Goal: Information Seeking & Learning: Learn about a topic

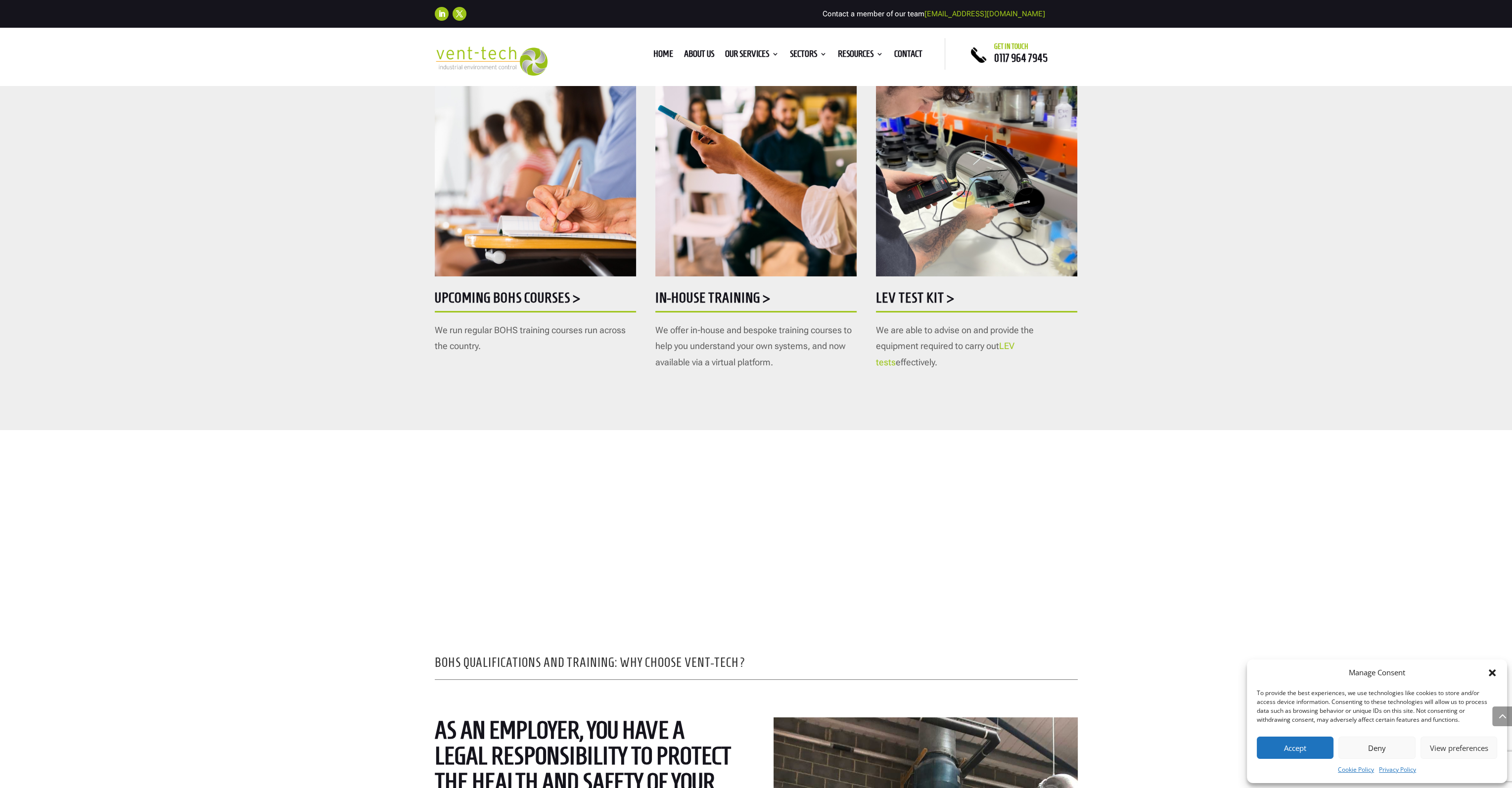
scroll to position [445, 0]
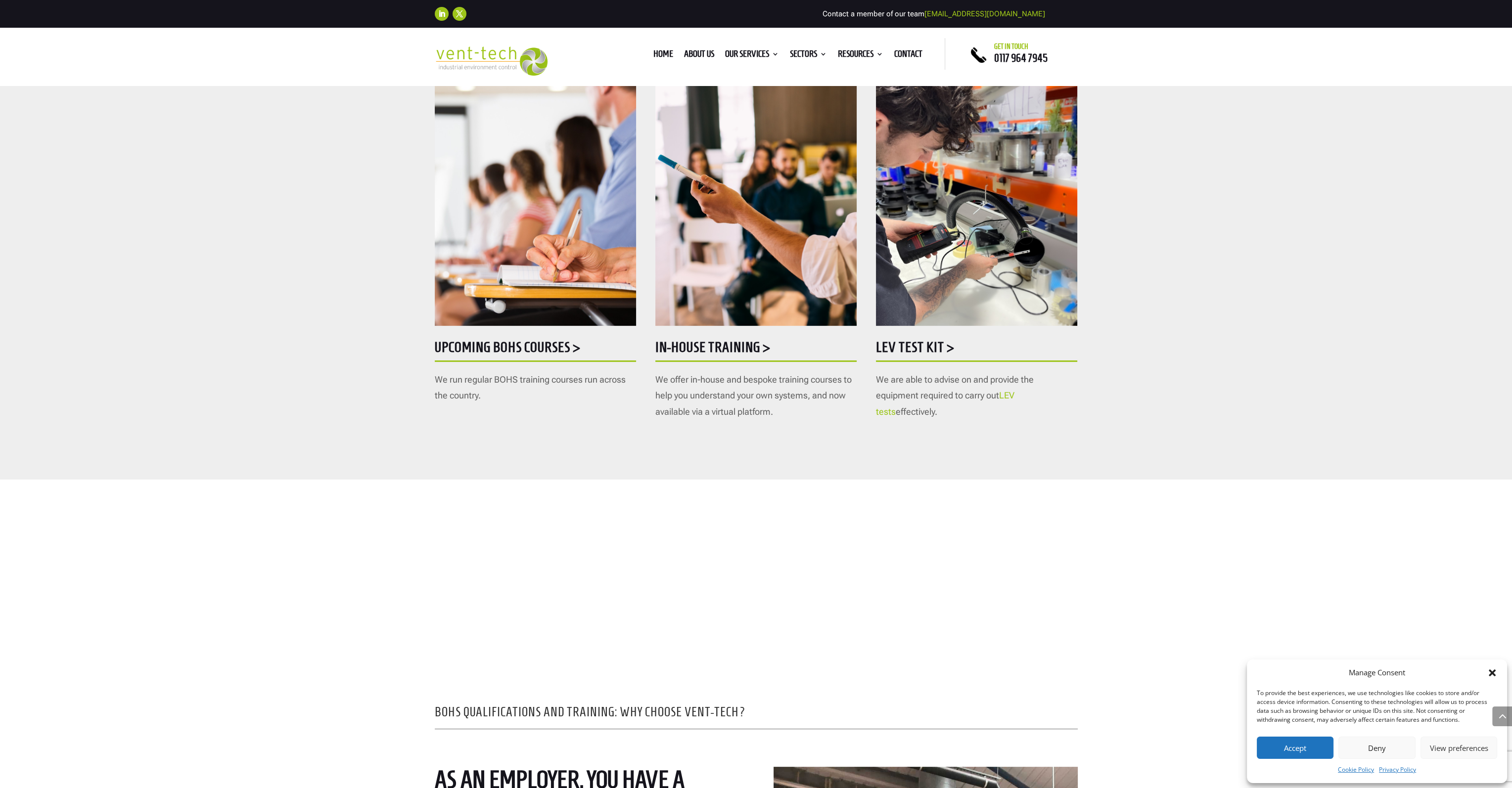
click at [1060, 156] on img at bounding box center [976, 196] width 201 height 260
click at [953, 227] on img at bounding box center [976, 196] width 201 height 260
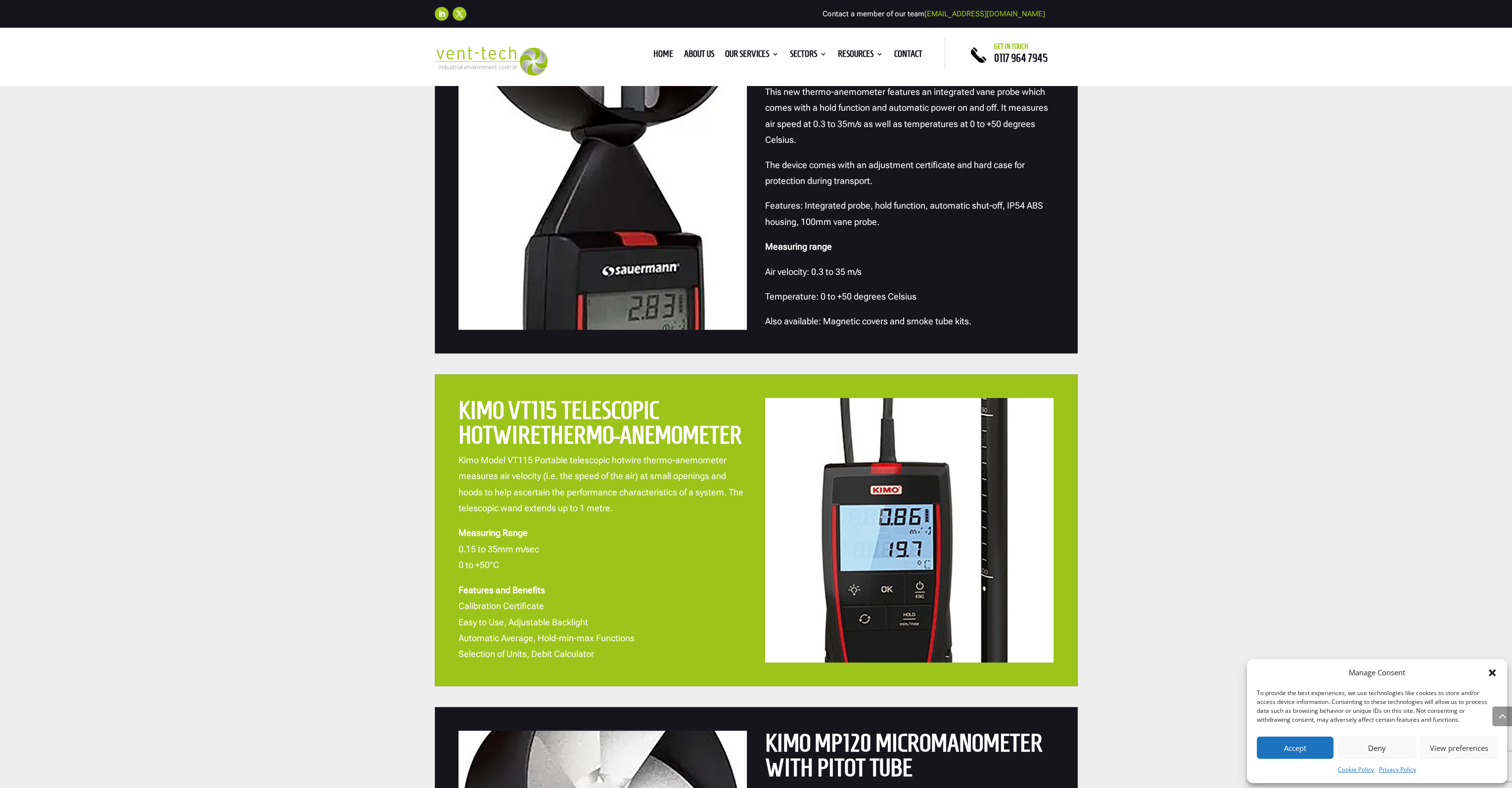
scroll to position [1038, 0]
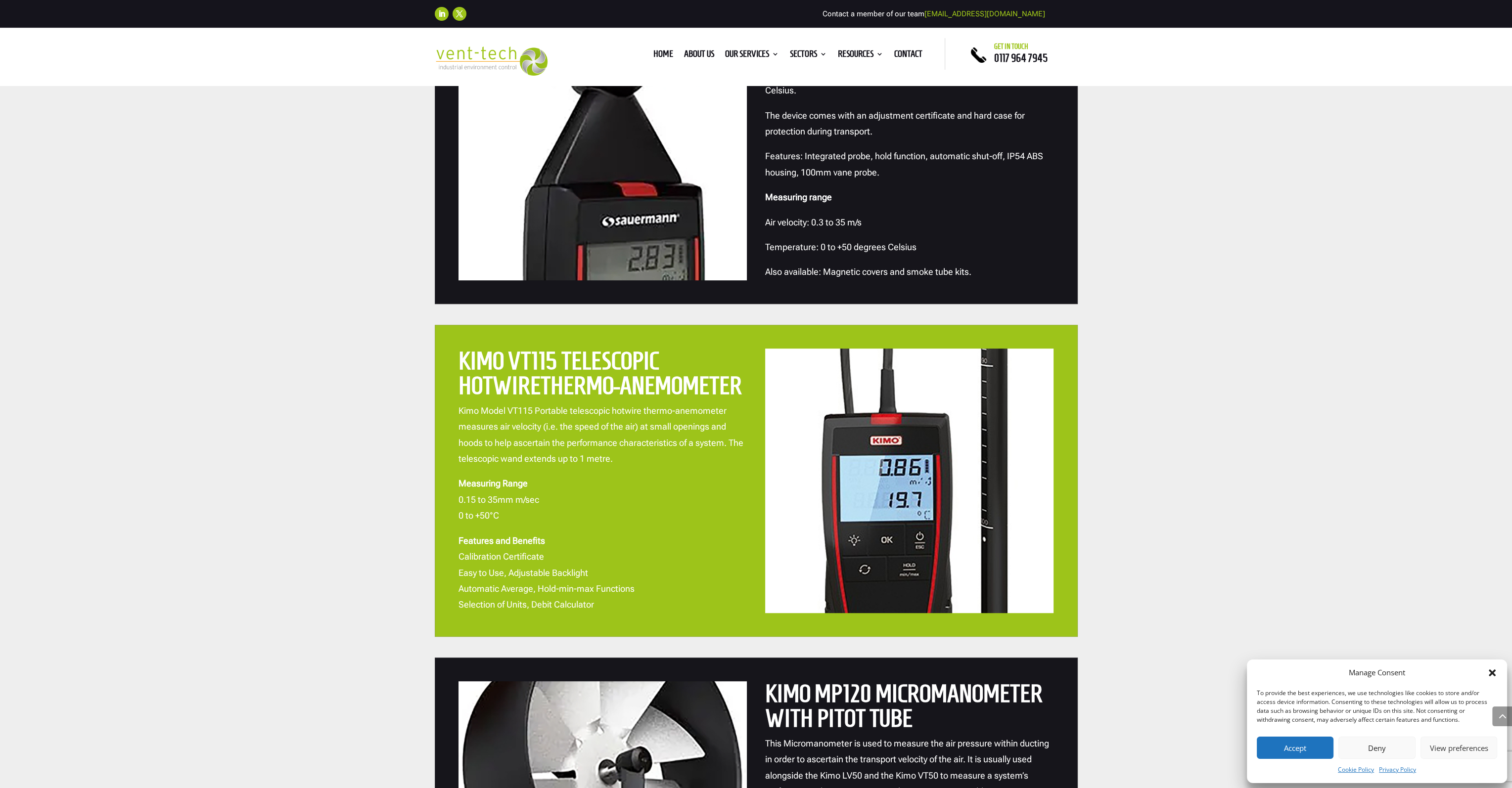
click at [1496, 675] on icon "Close dialog" at bounding box center [1491, 673] width 10 height 10
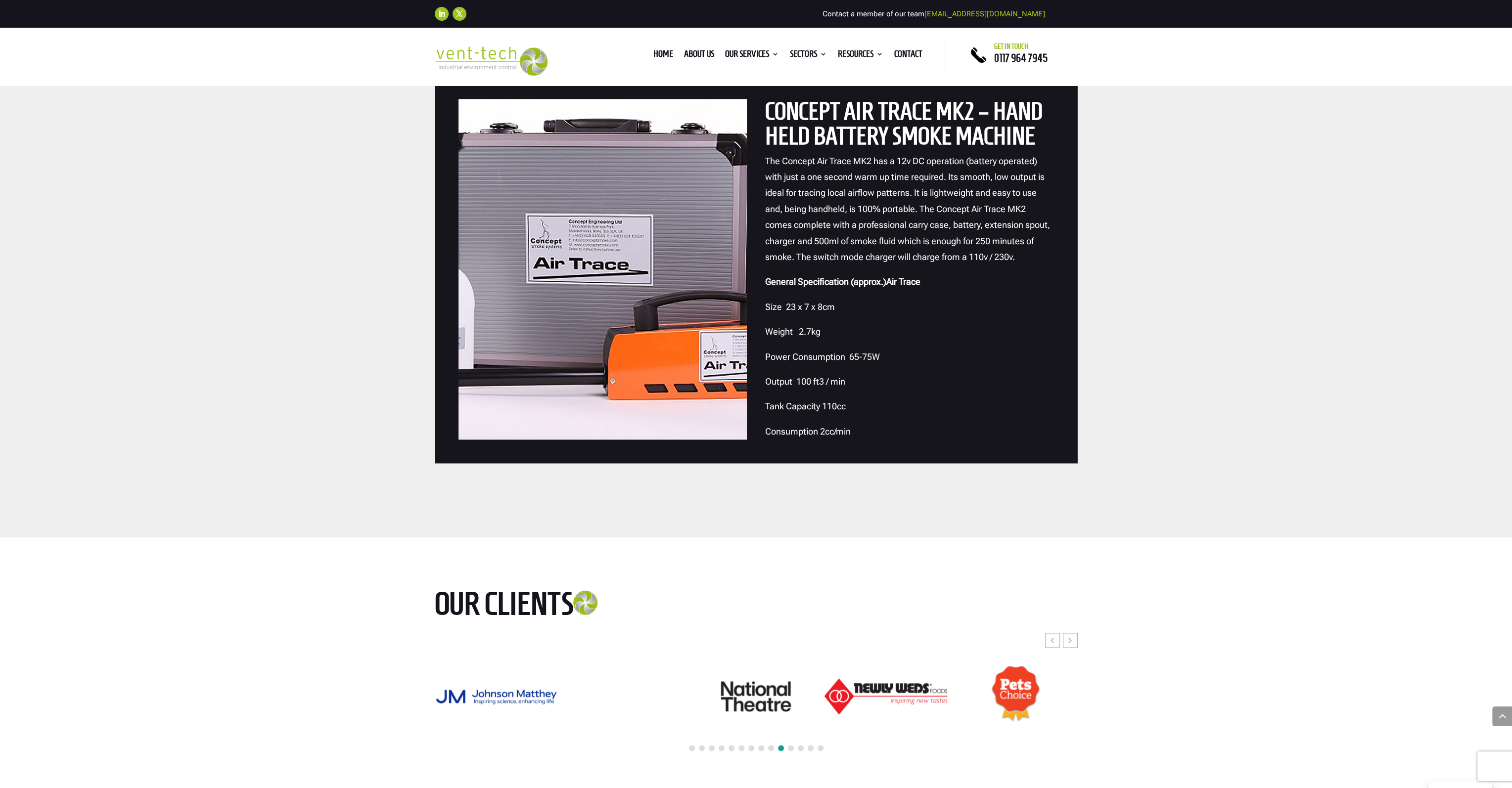
scroll to position [2669, 0]
